Goal: Transaction & Acquisition: Purchase product/service

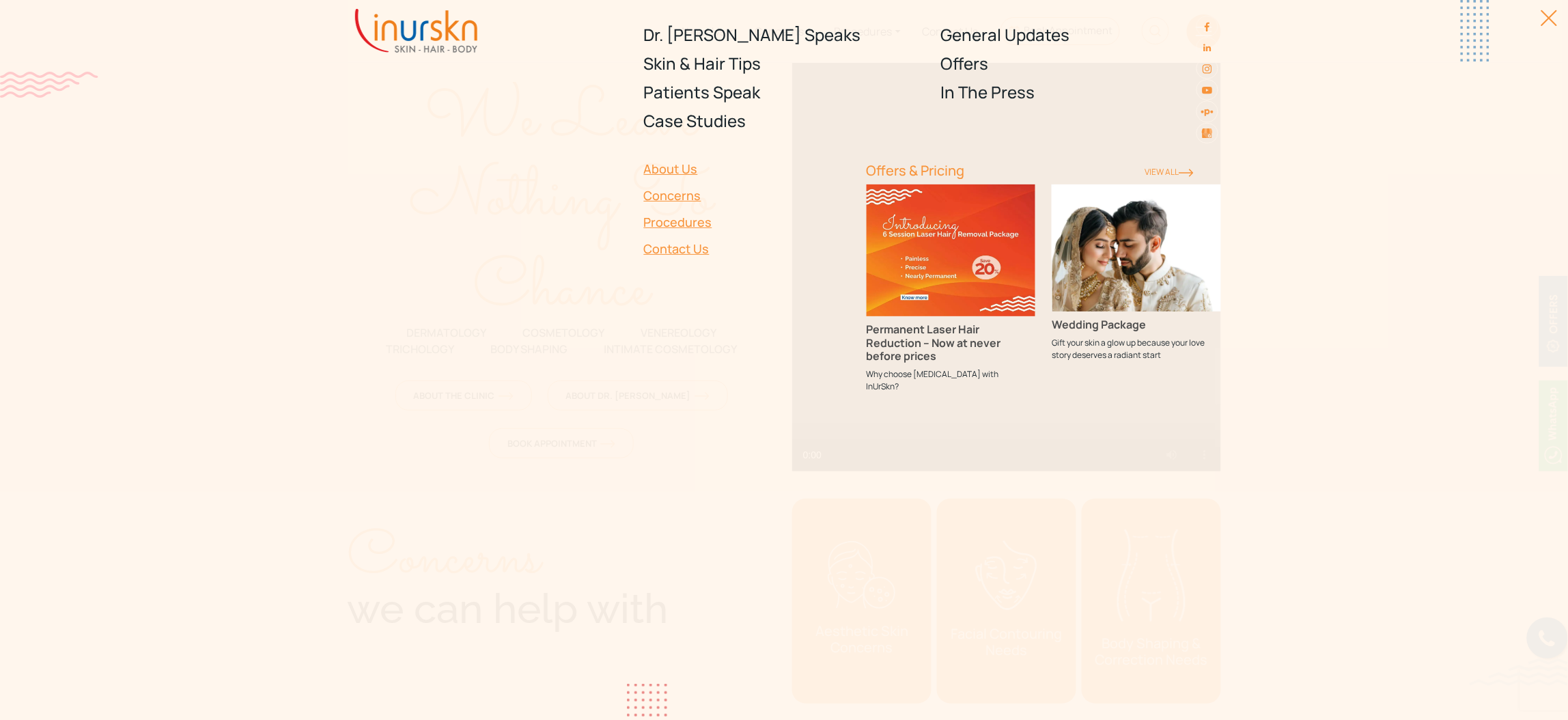
click at [1539, 19] on div at bounding box center [1541, 25] width 30 height 30
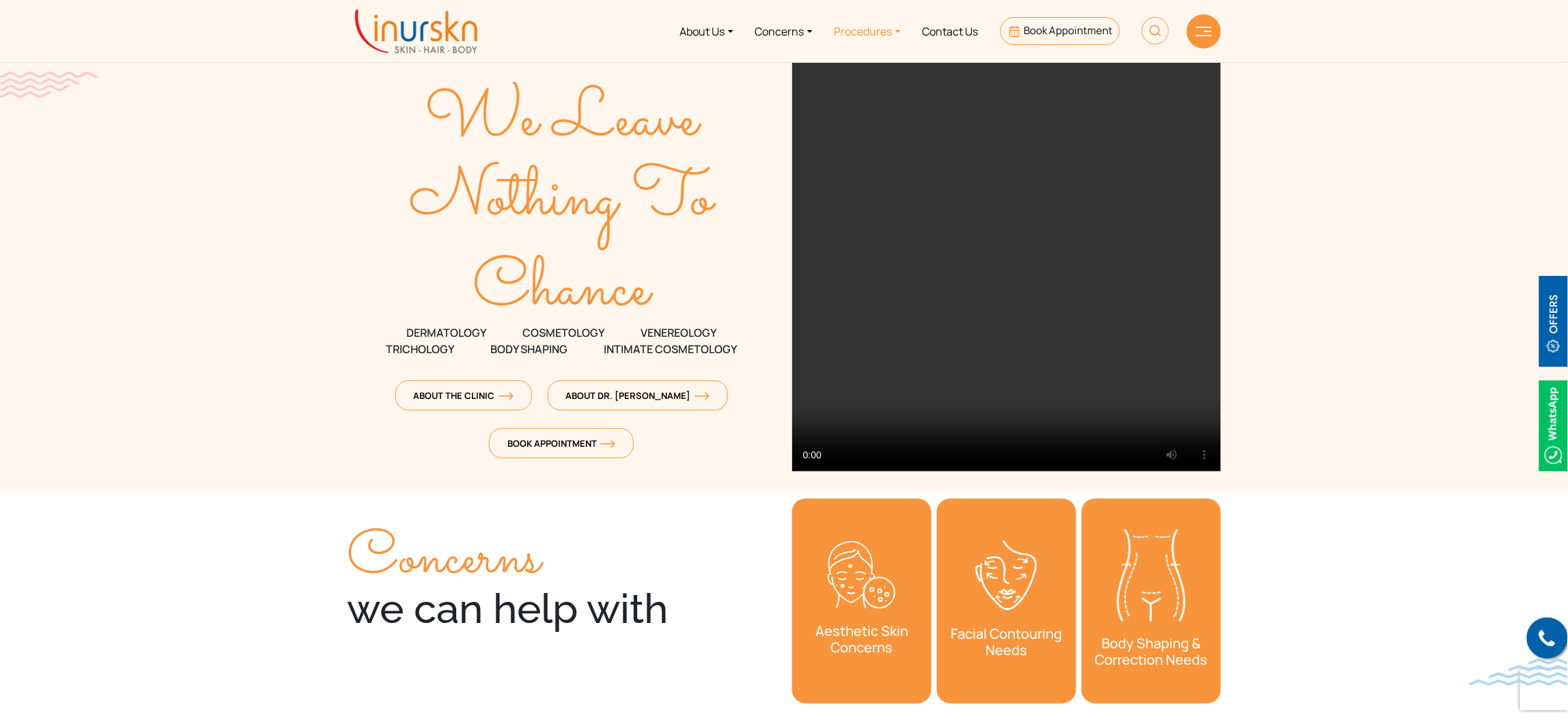
click at [880, 36] on link "Procedures" at bounding box center [867, 31] width 88 height 51
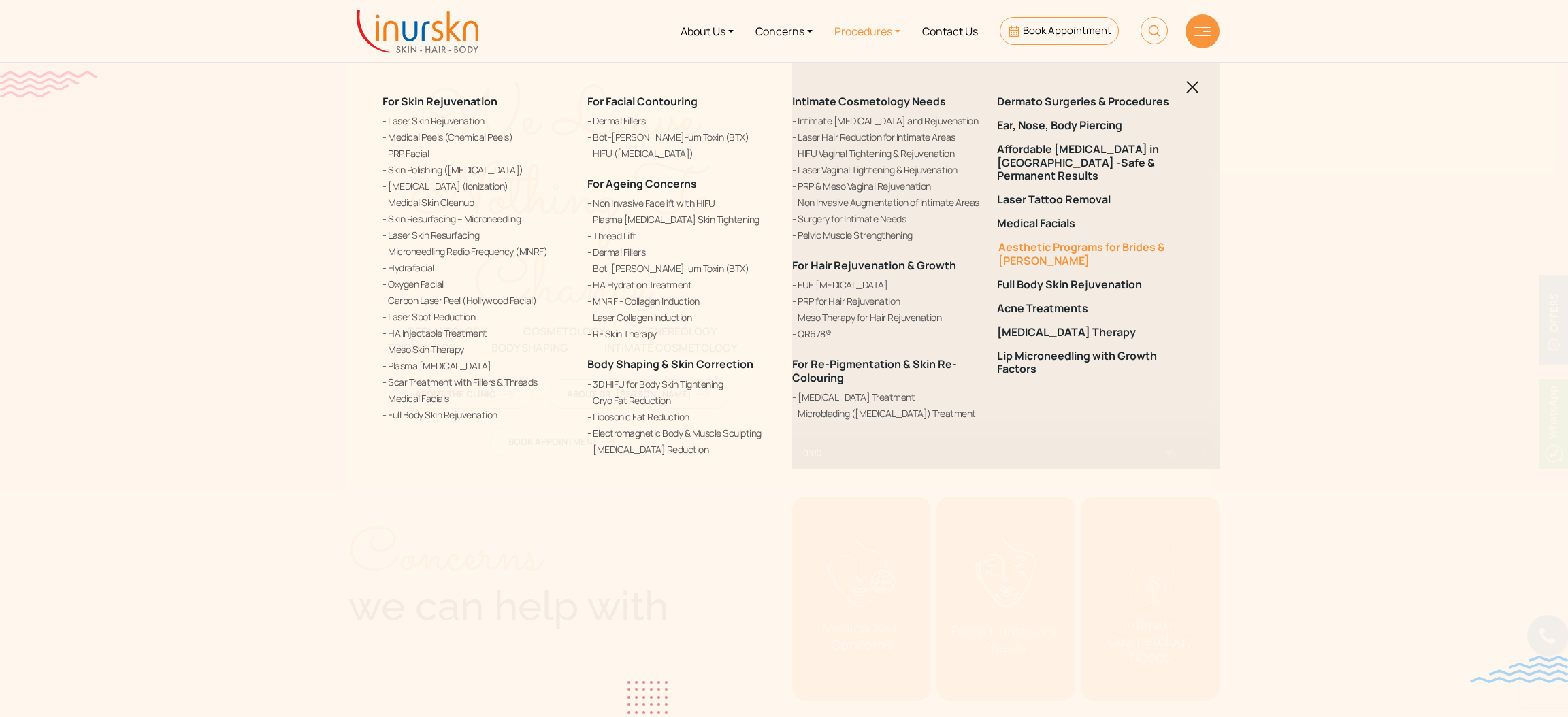
click at [1026, 241] on link "Aesthetic Programs for Brides & [PERSON_NAME]" at bounding box center [1091, 254] width 188 height 26
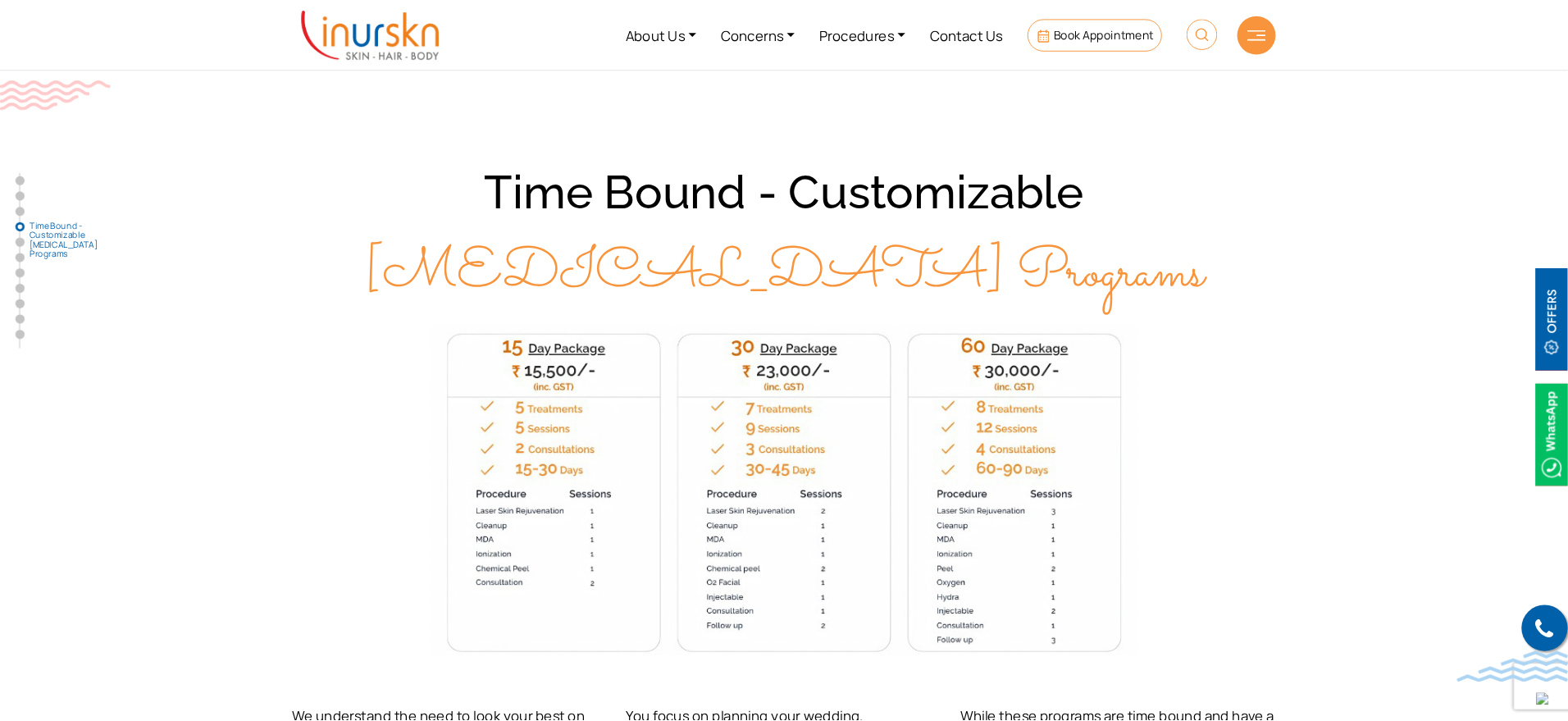
scroll to position [2462, 0]
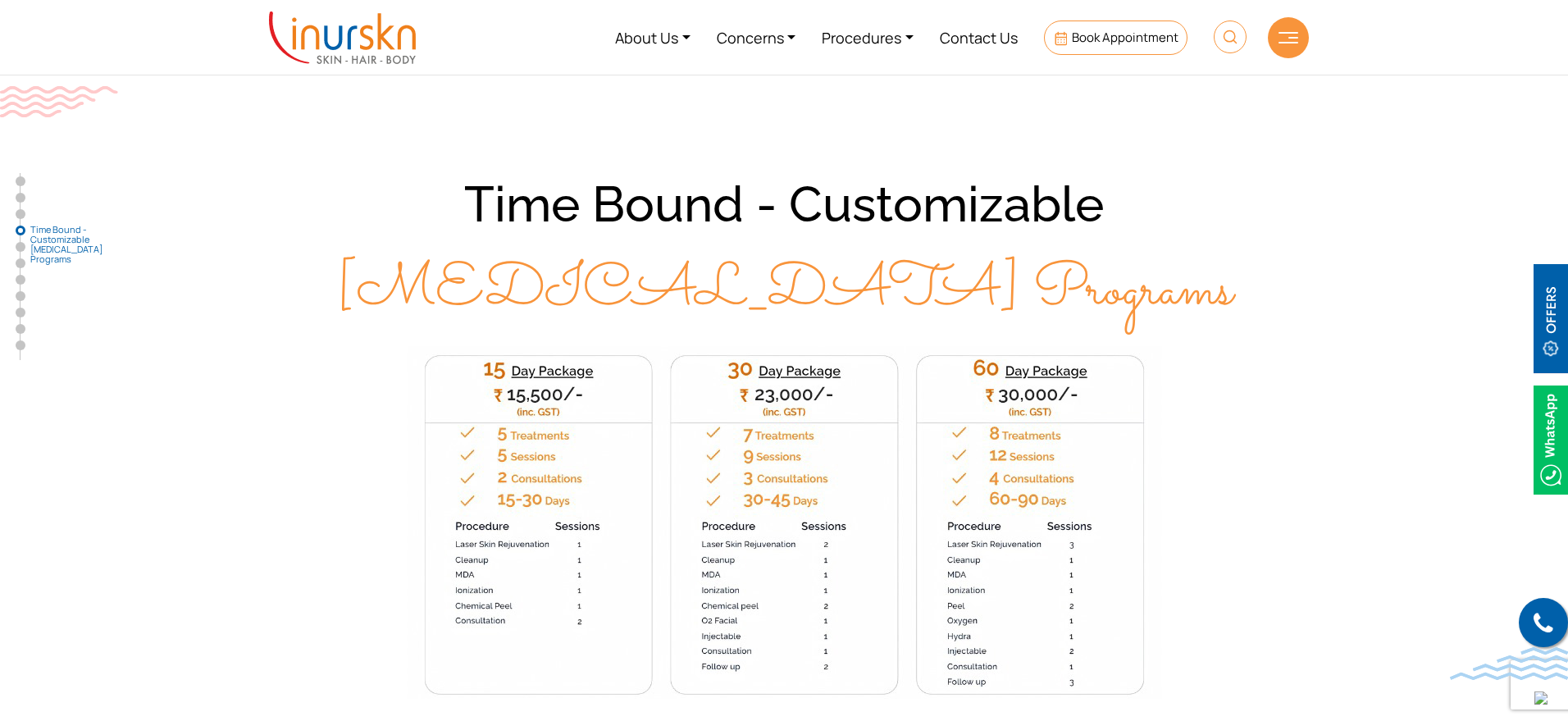
click at [1284, 45] on div at bounding box center [1288, 37] width 41 height 41
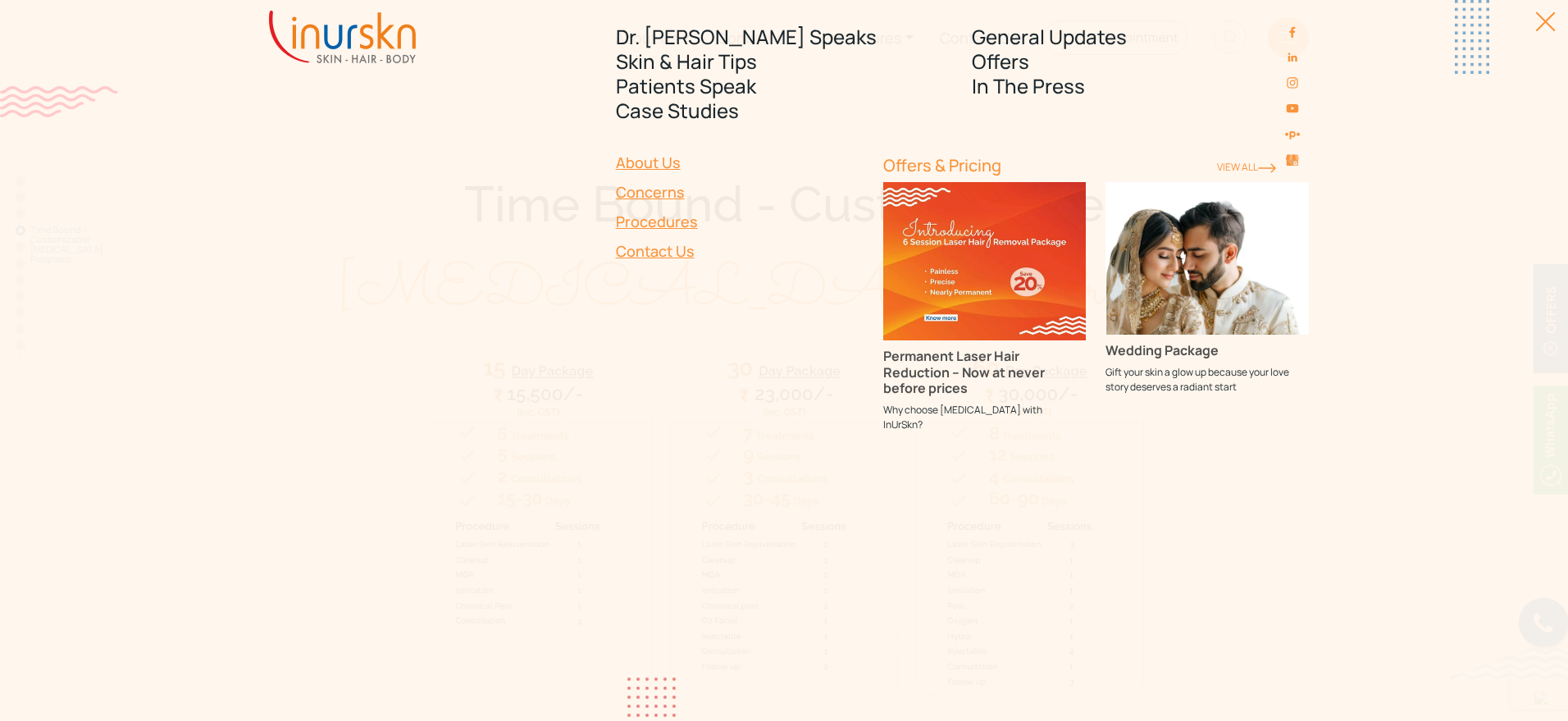
click at [1192, 333] on img at bounding box center [1207, 258] width 203 height 153
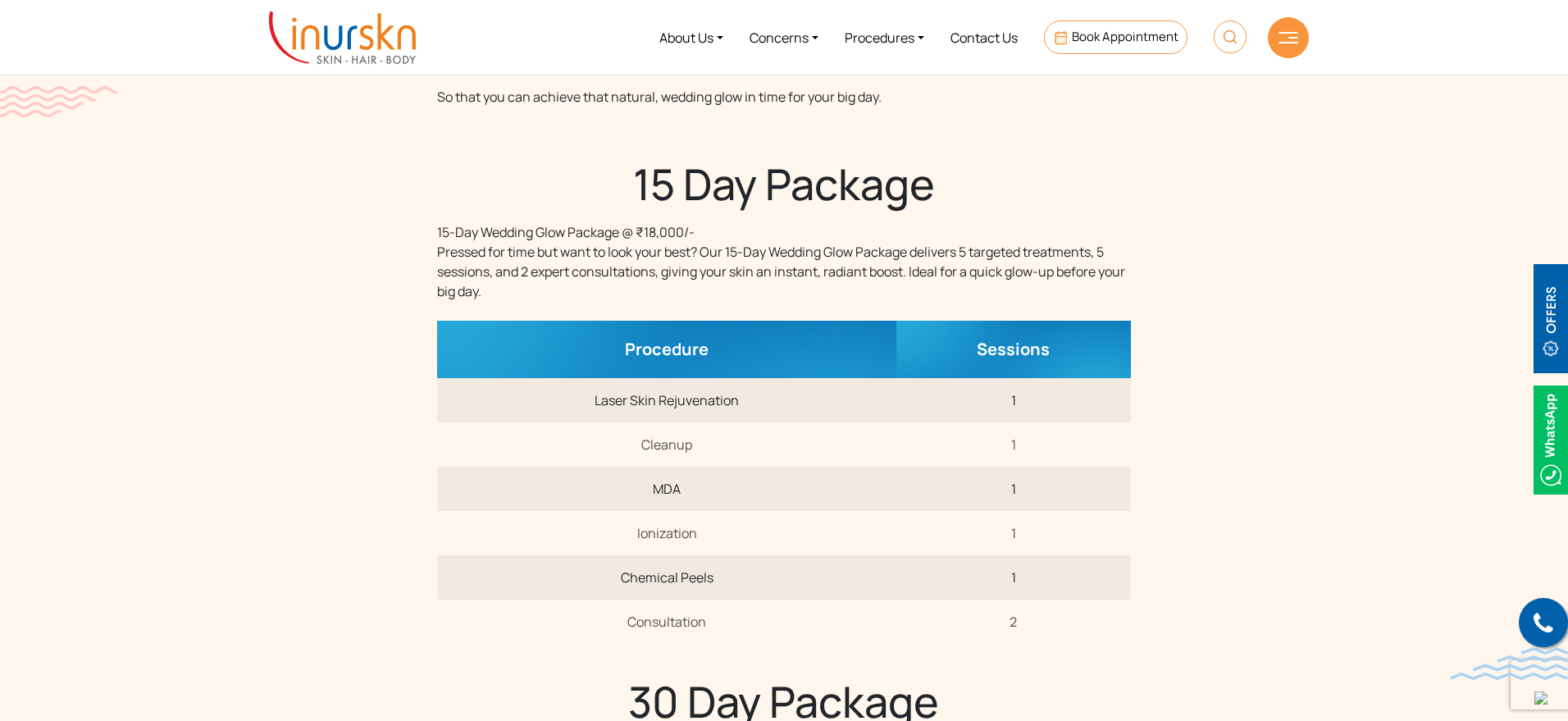
scroll to position [923, 0]
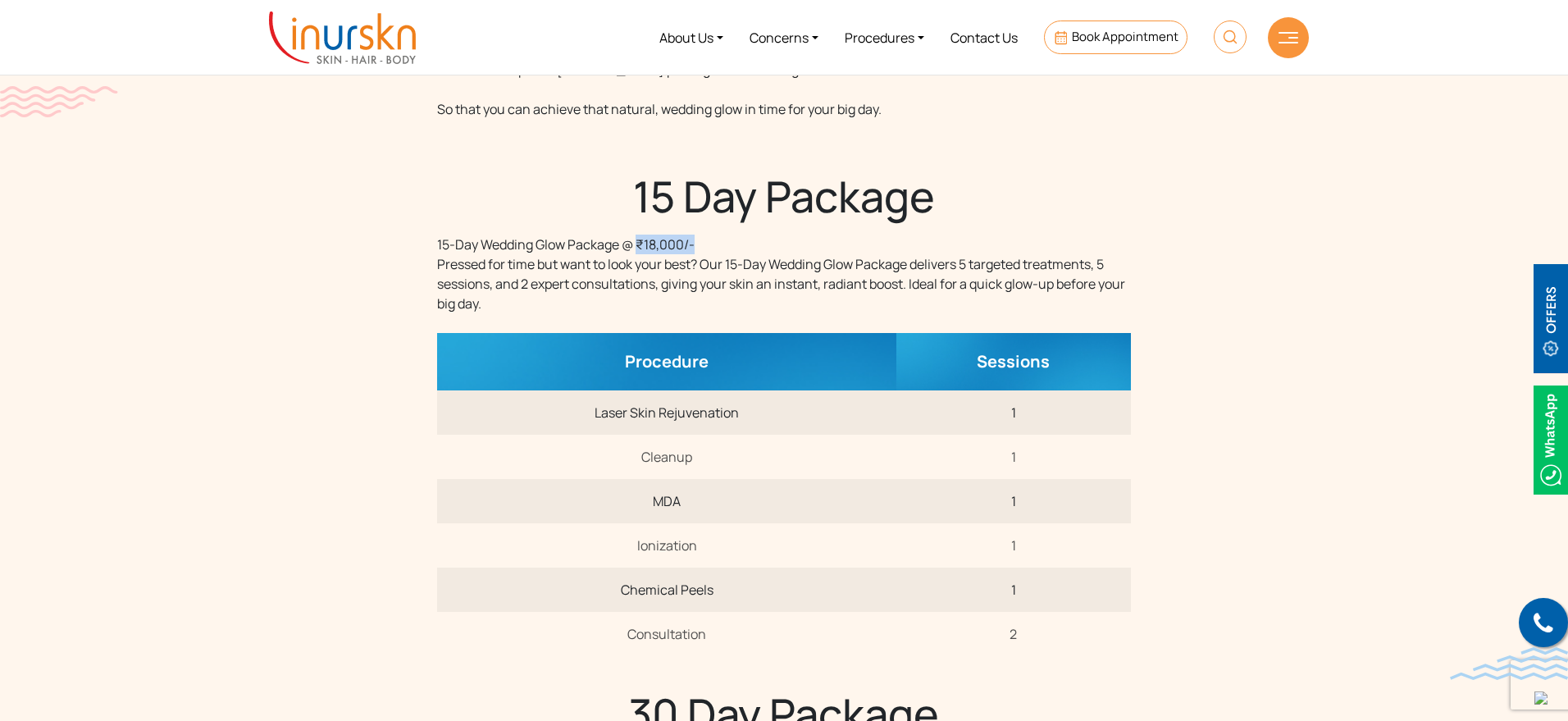
drag, startPoint x: 640, startPoint y: 241, endPoint x: 706, endPoint y: 245, distance: 66.1
click at [706, 245] on div "15-Day Wedding Glow Package @ ₹18,000/- Pressed for time but want to look your …" at bounding box center [783, 274] width 693 height 79
click at [684, 245] on div "15-Day Wedding Glow Package @ ₹18,000/- Pressed for time but want to look your …" at bounding box center [783, 274] width 693 height 79
